Goal: Information Seeking & Learning: Find specific fact

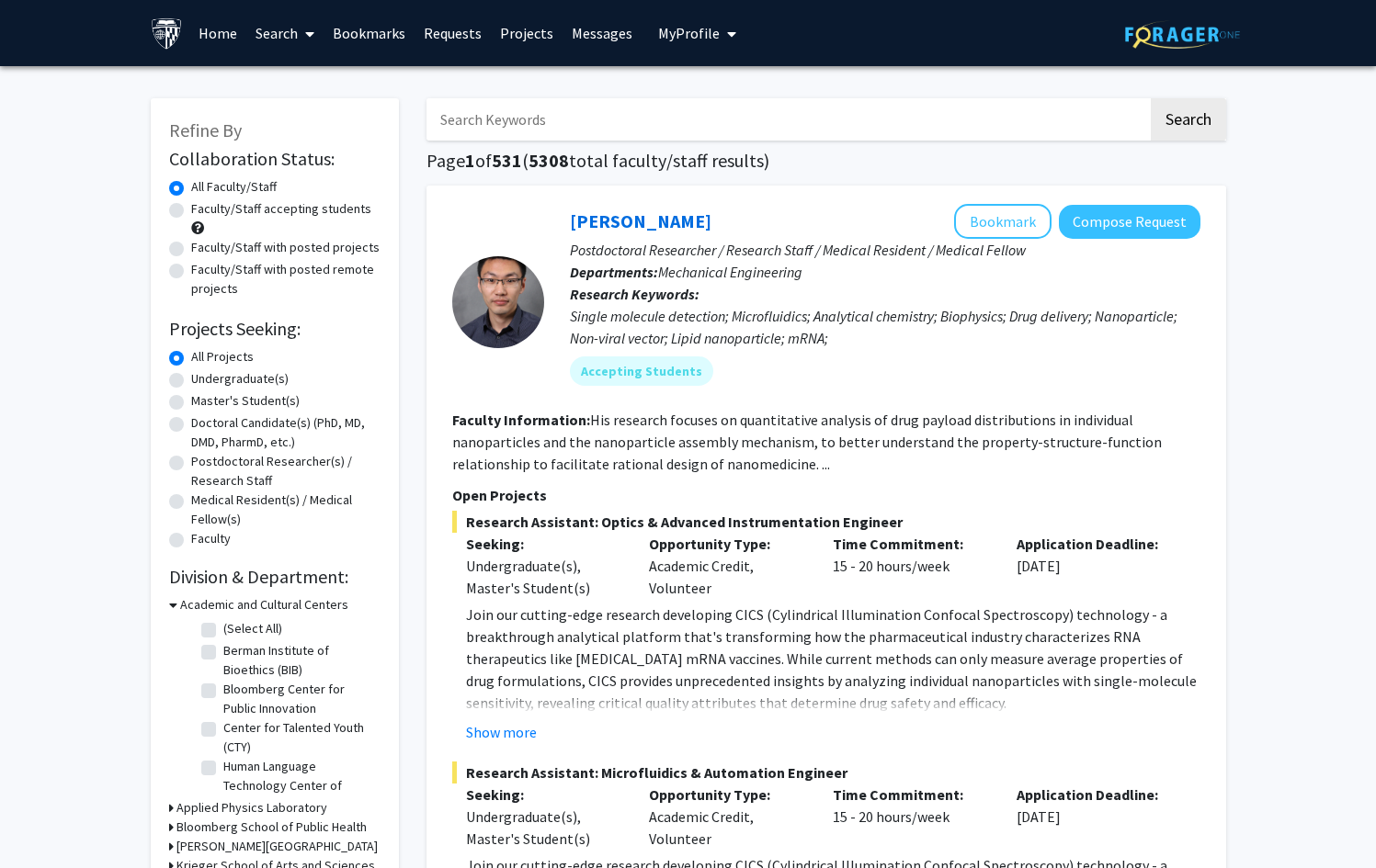
click at [551, 127] on input "Search Keywords" at bounding box center [787, 120] width 722 height 42
click at [1151, 99] on button "Search" at bounding box center [1189, 120] width 76 height 42
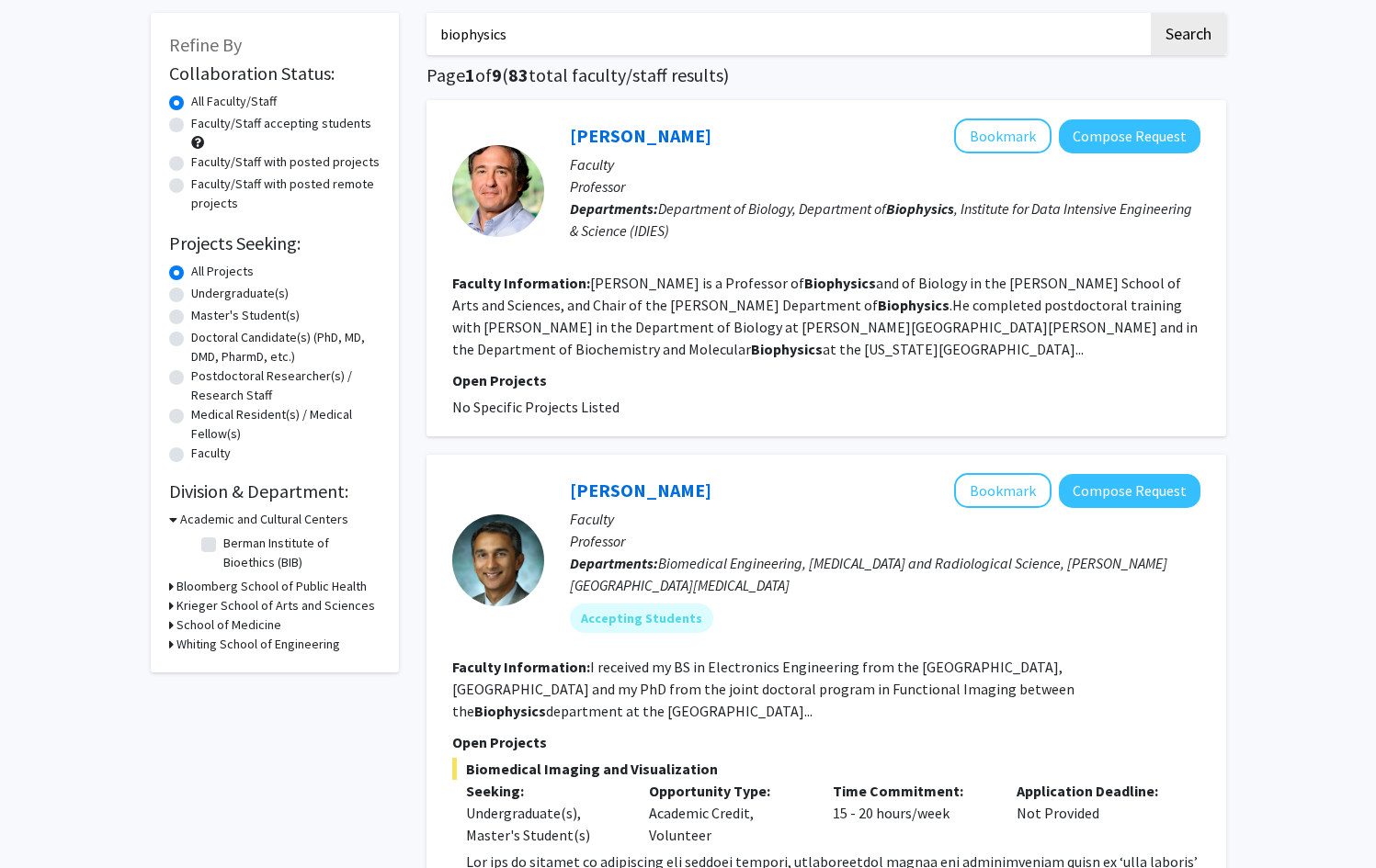
scroll to position [341, 0]
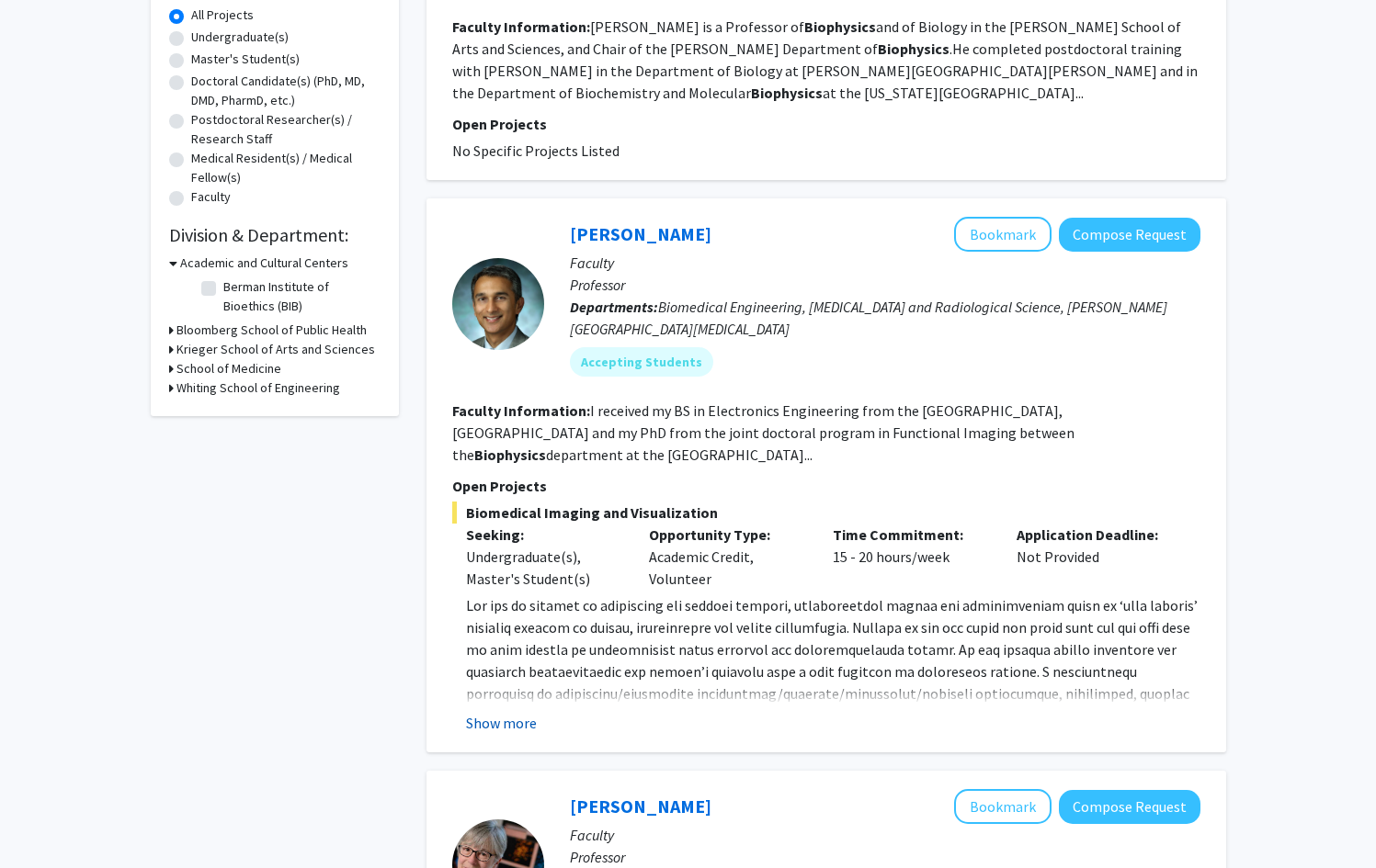
click at [504, 712] on button "Show more" at bounding box center [501, 723] width 71 height 22
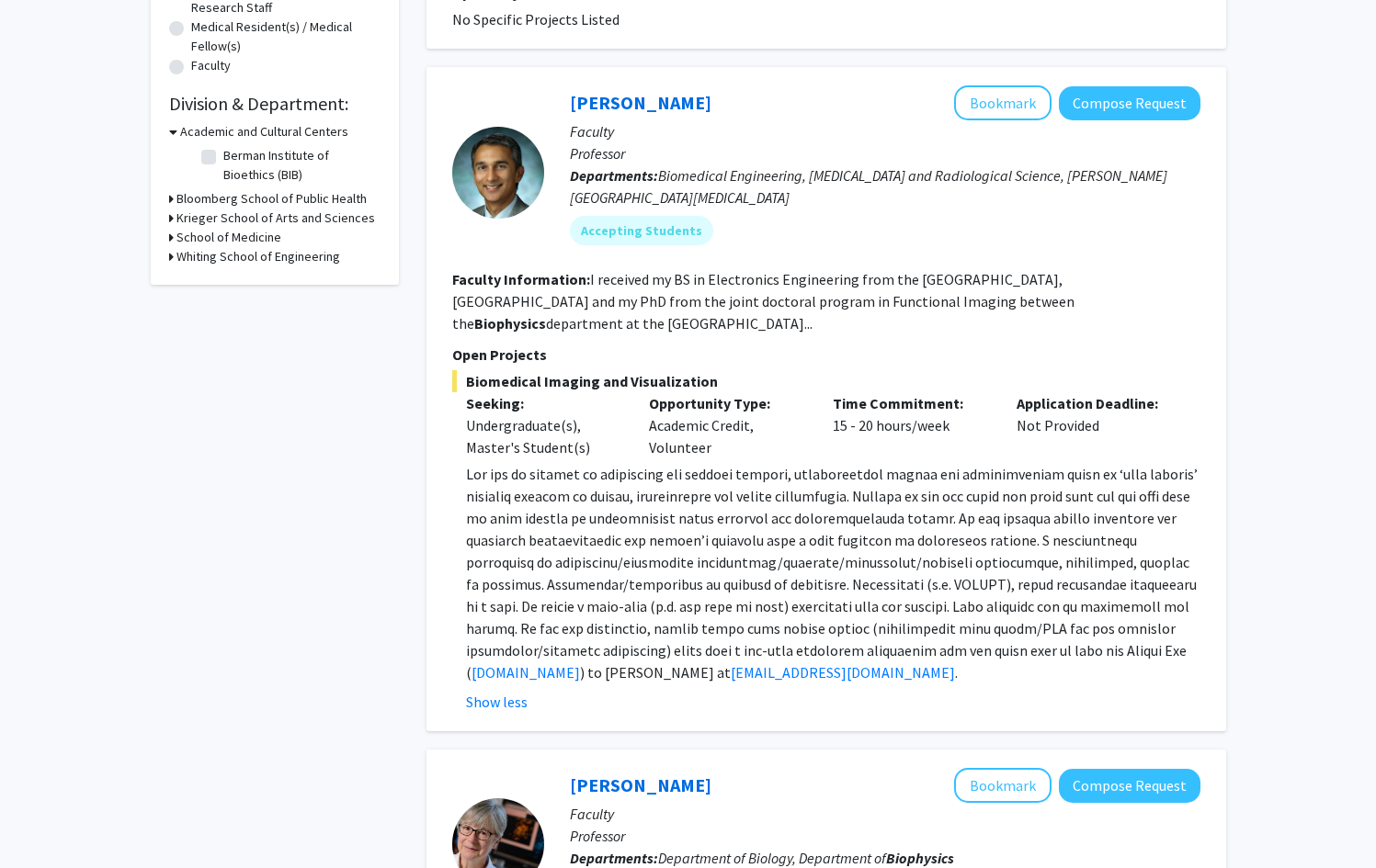
scroll to position [0, 0]
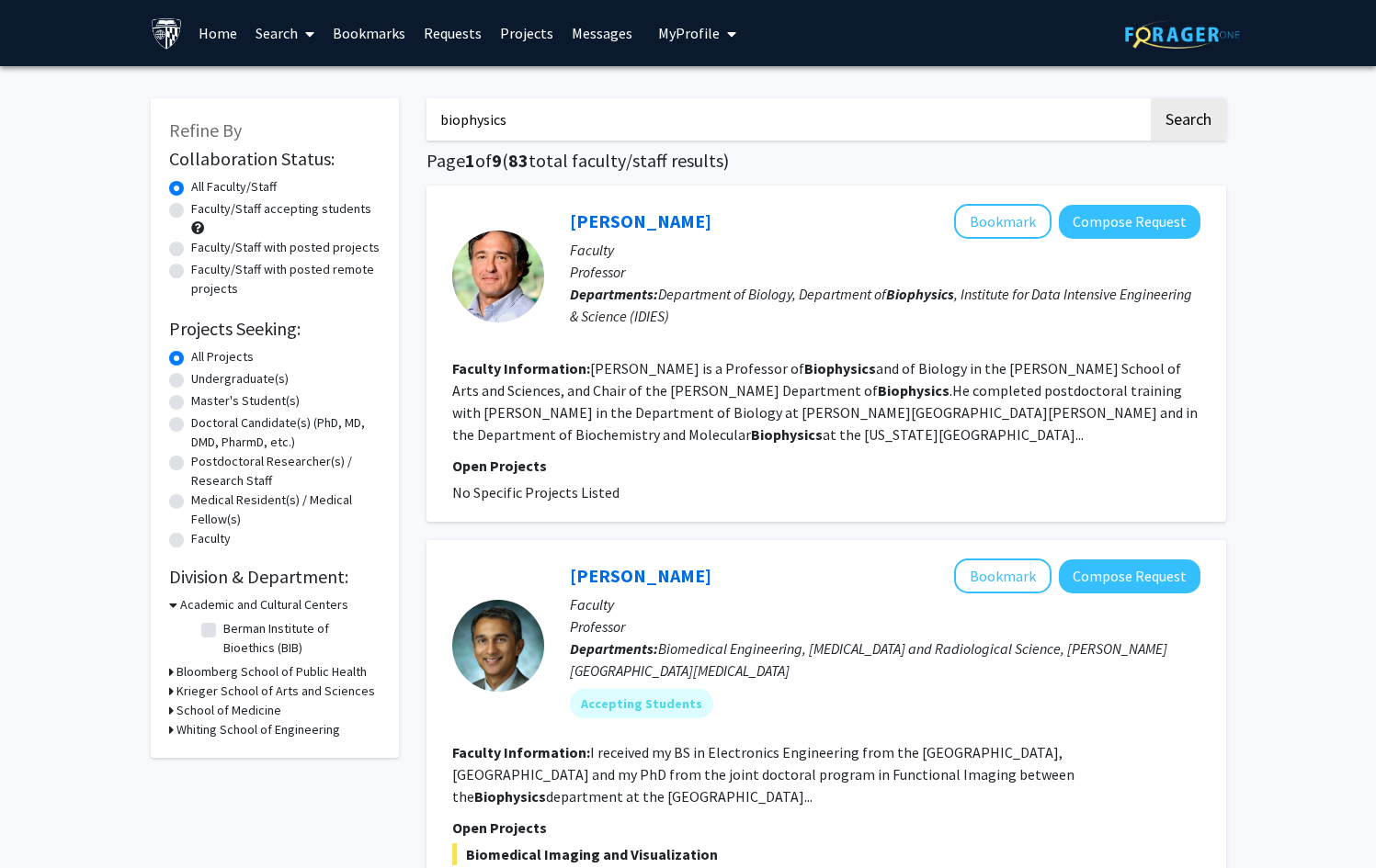
drag, startPoint x: 556, startPoint y: 120, endPoint x: 422, endPoint y: 123, distance: 134.0
type input "[PERSON_NAME]"
click at [1151, 99] on button "Search" at bounding box center [1189, 120] width 76 height 42
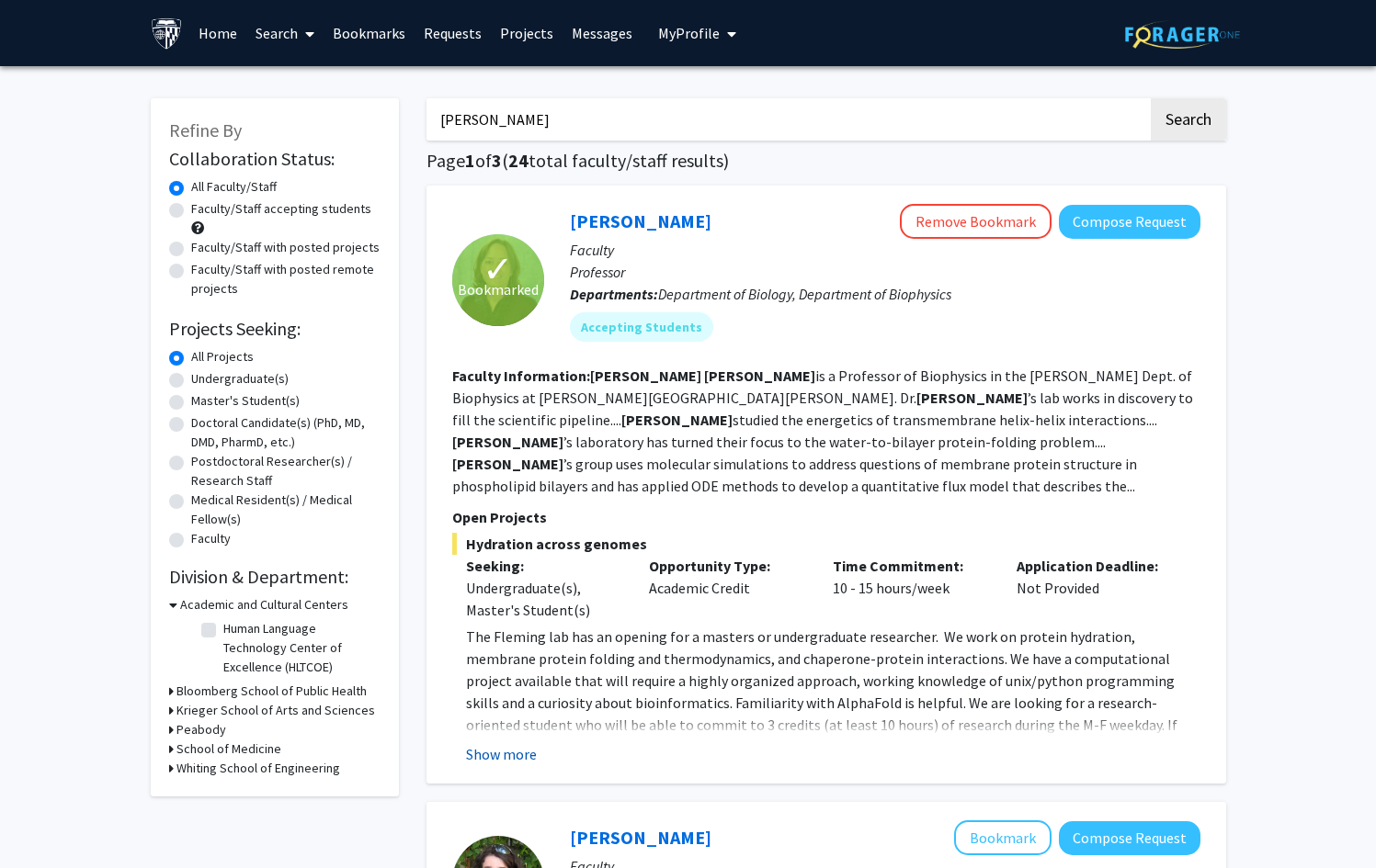
click at [511, 743] on button "Show more" at bounding box center [501, 755] width 71 height 22
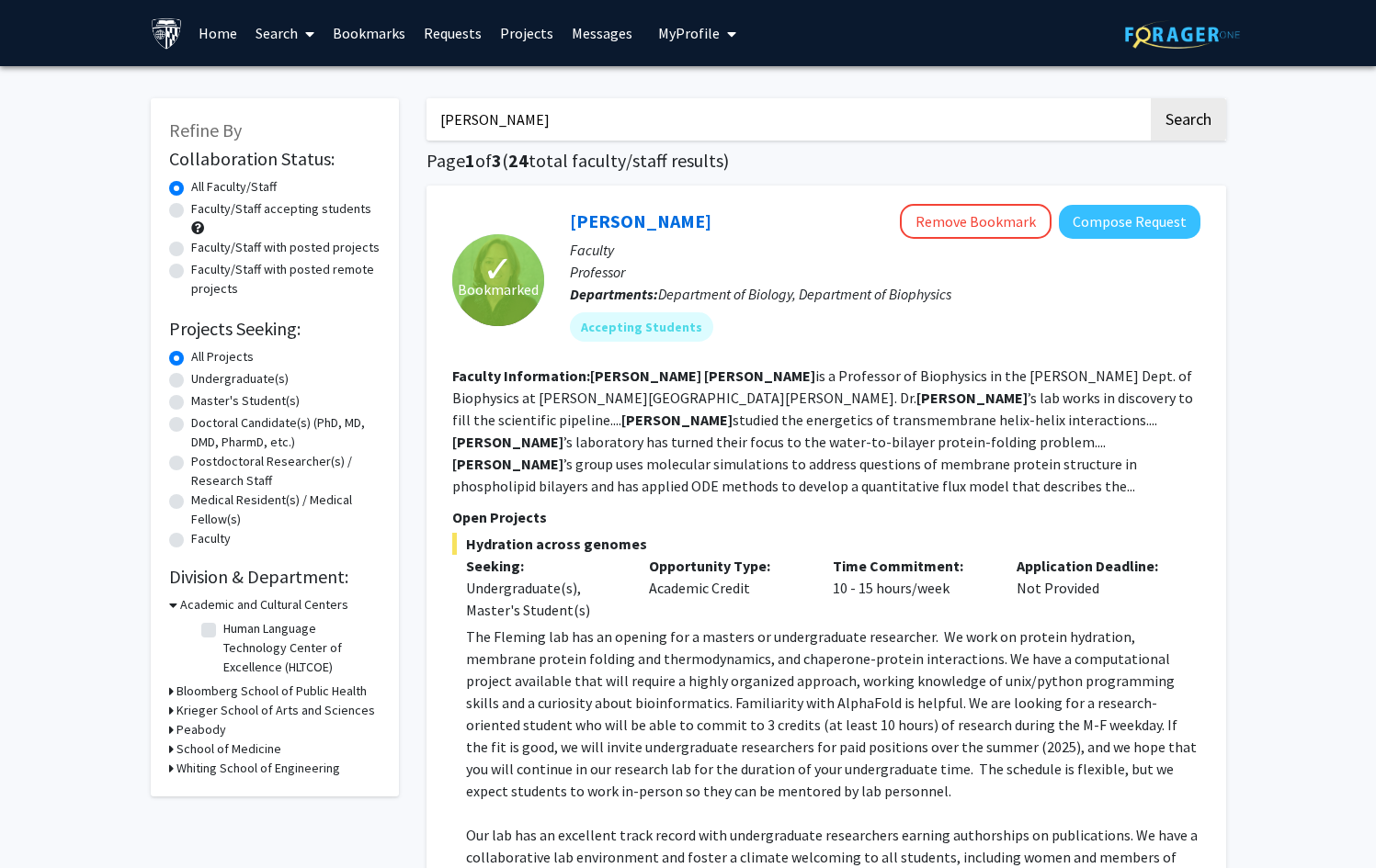
scroll to position [220, 0]
